Goal: Transaction & Acquisition: Purchase product/service

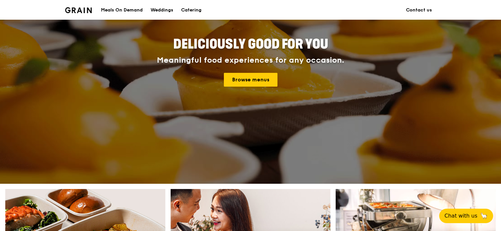
scroll to position [99, 0]
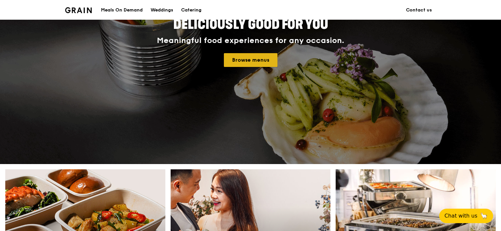
click at [253, 62] on link "Browse menus" at bounding box center [251, 60] width 54 height 14
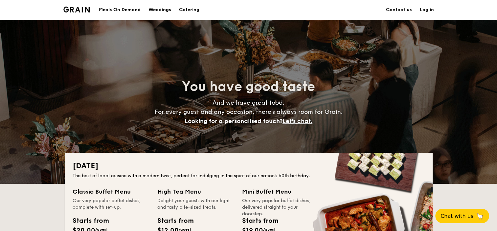
click at [122, 9] on div "Meals On Demand" at bounding box center [120, 10] width 42 height 20
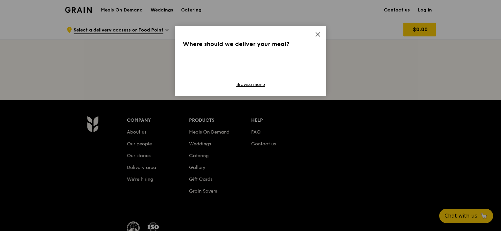
click at [317, 36] on icon at bounding box center [318, 35] width 6 height 6
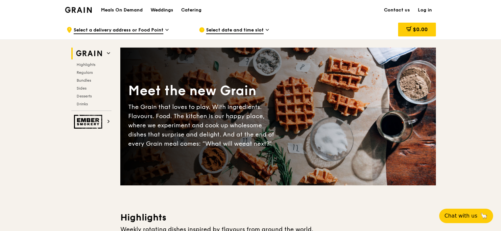
click at [218, 30] on span "Select date and time slot" at bounding box center [235, 30] width 58 height 7
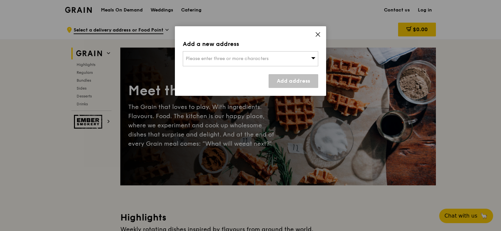
click at [317, 34] on icon at bounding box center [318, 35] width 6 height 6
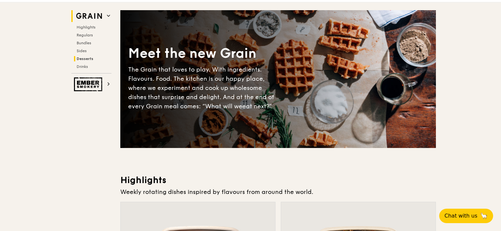
scroll to position [66, 0]
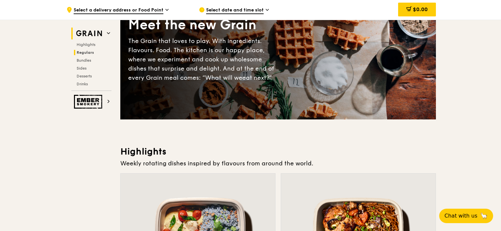
click at [87, 52] on span "Regulars" at bounding box center [85, 52] width 17 height 5
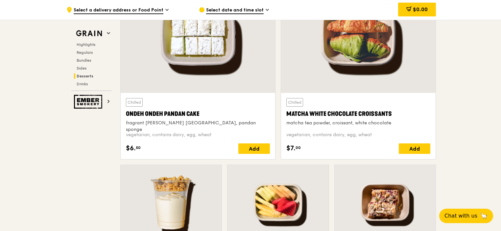
scroll to position [2036, 0]
